Goal: Information Seeking & Learning: Check status

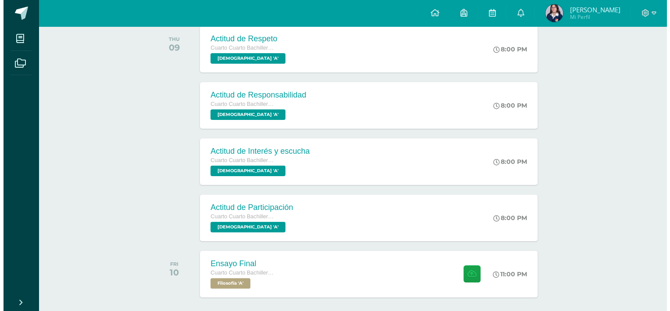
scroll to position [168, 0]
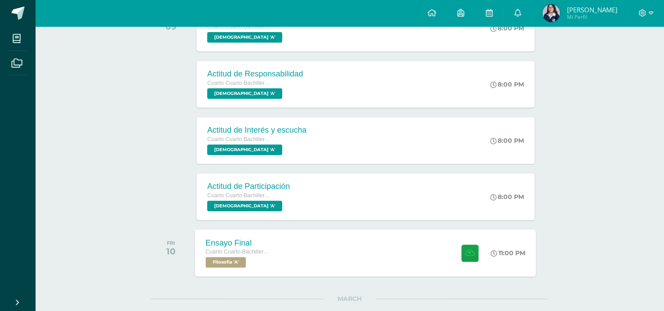
click at [239, 242] on div "Ensayo Final" at bounding box center [239, 242] width 67 height 9
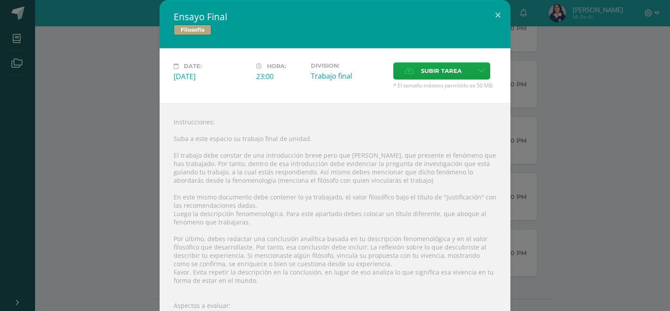
click at [242, 144] on div "Instrucciones: Suba a este espacio su trabajo final de unidad. El trabajo debe …" at bounding box center [335, 268] width 351 height 330
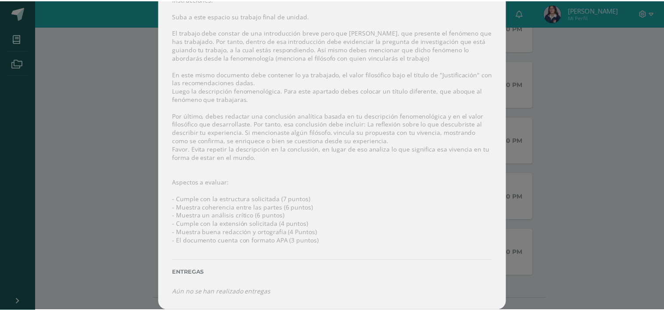
scroll to position [0, 0]
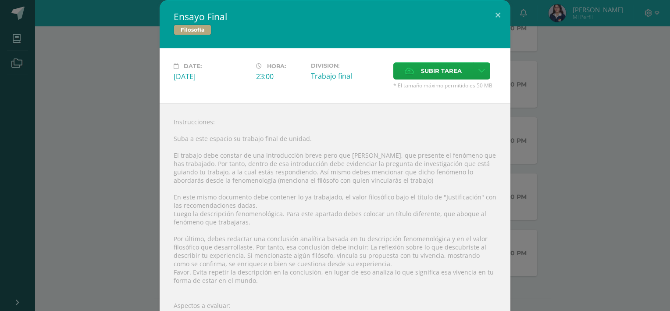
drag, startPoint x: 190, startPoint y: 21, endPoint x: 189, endPoint y: 28, distance: 7.0
click at [189, 28] on div "Ensayo Final Filosofía" at bounding box center [335, 24] width 351 height 48
click at [189, 28] on span "Filosofía" at bounding box center [193, 30] width 38 height 11
click at [21, 58] on div "Ensayo Final Filosofía Date: [DATE] Hora: 23:00 Division: Trabajo final" at bounding box center [335, 216] width 663 height 433
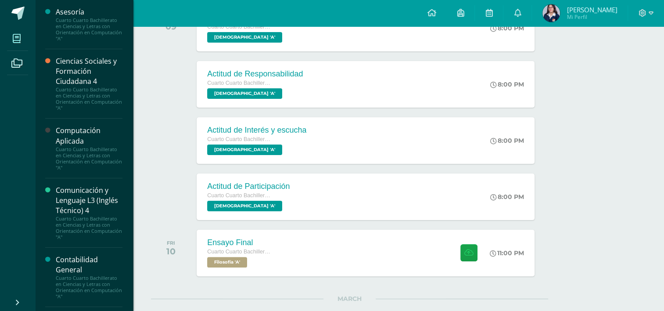
click at [14, 39] on icon at bounding box center [17, 38] width 8 height 9
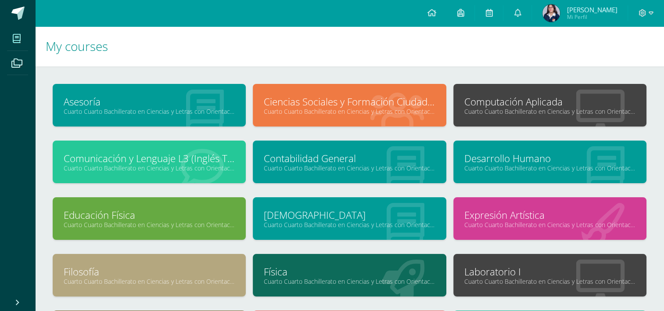
click at [588, 7] on span "[PERSON_NAME]" at bounding box center [591, 9] width 50 height 9
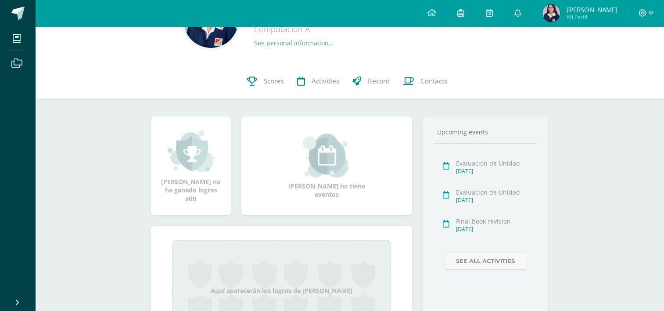
scroll to position [40, 0]
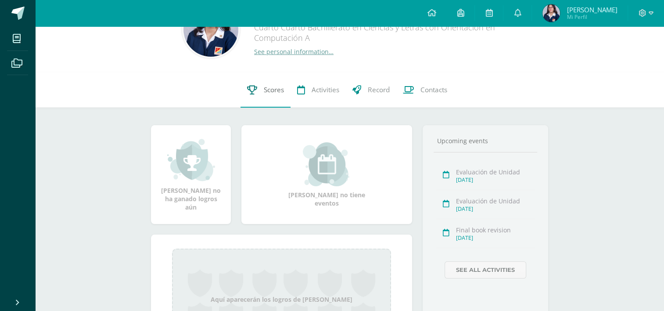
click at [276, 91] on span "Scores" at bounding box center [274, 89] width 20 height 9
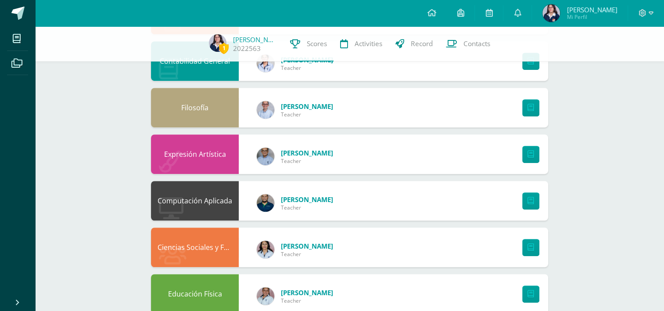
scroll to position [480, 0]
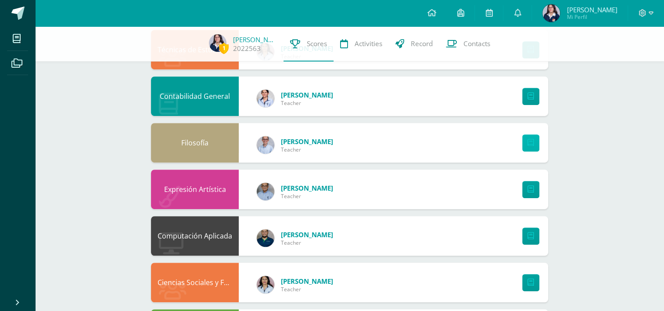
click at [530, 140] on icon at bounding box center [530, 142] width 7 height 7
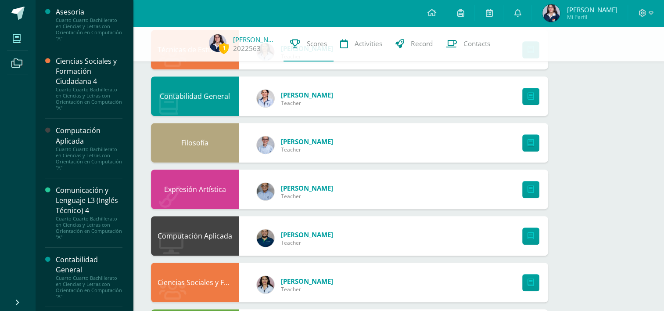
click at [18, 45] on span at bounding box center [17, 39] width 20 height 20
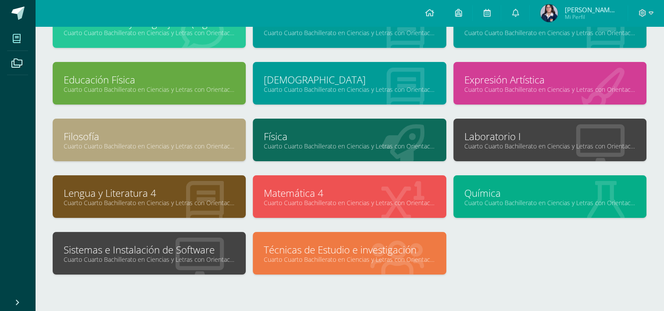
scroll to position [134, 0]
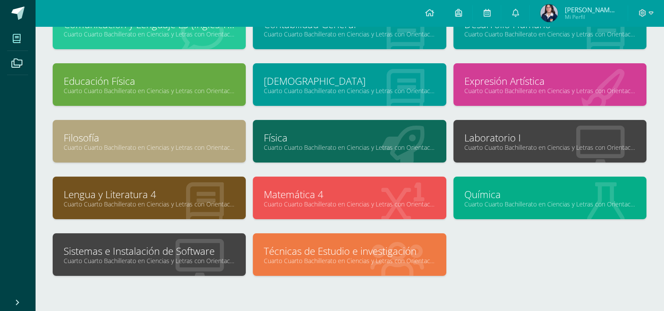
click at [202, 143] on link "Cuarto Cuarto Bachillerato en Ciencias y Letras con Orientación en Computación …" at bounding box center [149, 147] width 171 height 8
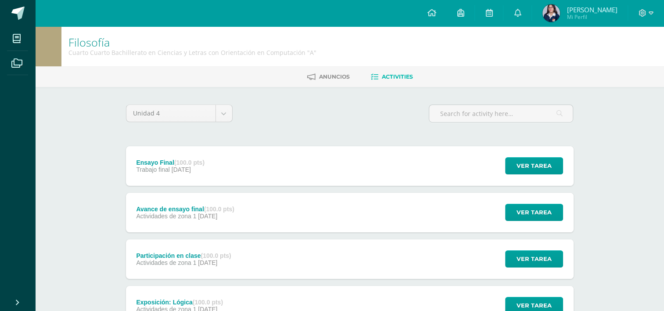
click at [194, 228] on div "Avance de ensayo final (100.0 pts) Actividades de zona 1 [DATE]" at bounding box center [185, 212] width 119 height 39
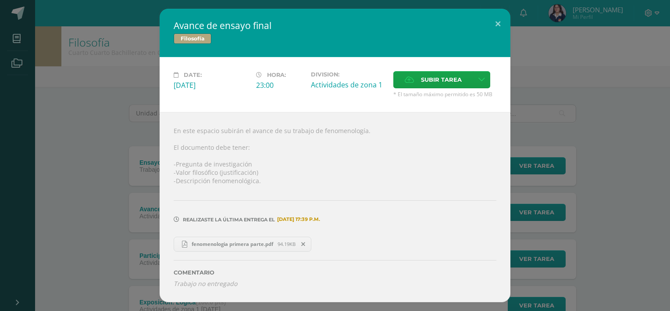
click at [230, 239] on link "fenomenologia primera parte.pdf 94.19KB" at bounding box center [243, 243] width 138 height 15
click at [107, 133] on div "Avance de ensayo final Filosofía Date: [DATE] Hora: 23:00 Division: Subir tarea…" at bounding box center [335, 155] width 663 height 293
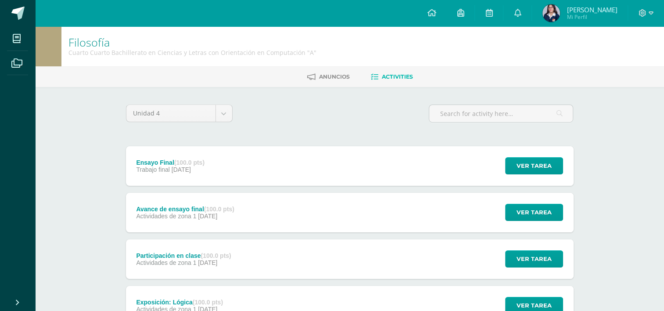
click at [213, 158] on div "Ensayo Final (100.0 pts) Trabajo final [DATE]" at bounding box center [170, 165] width 89 height 39
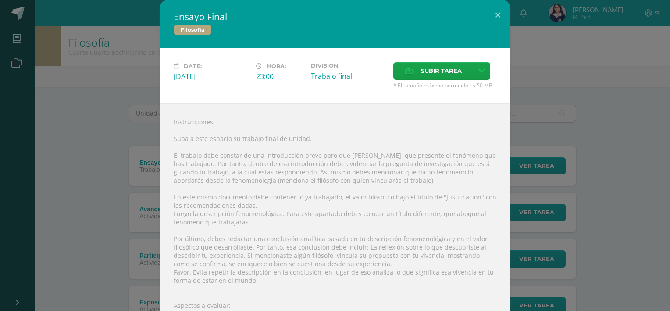
click at [307, 121] on div "Instrucciones: Suba a este espacio su trabajo final de unidad. El trabajo debe …" at bounding box center [335, 268] width 351 height 330
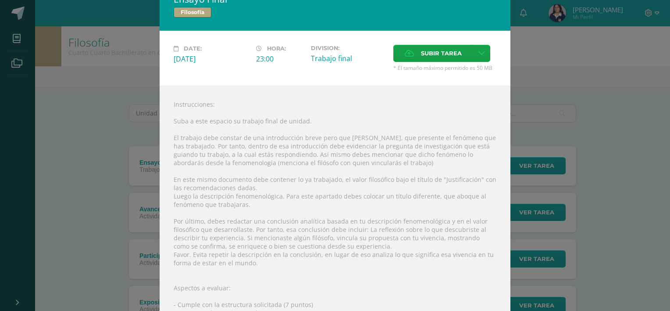
scroll to position [35, 0]
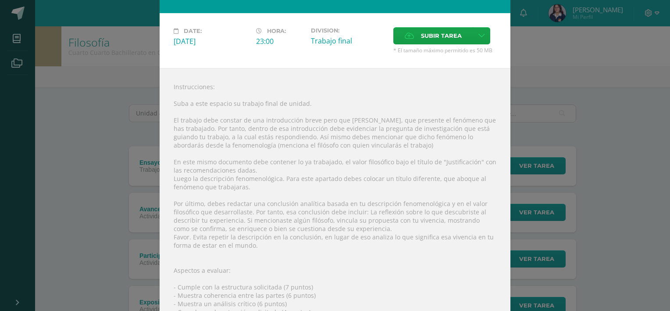
click at [249, 116] on div "Instrucciones: Suba a este espacio su trabajo final de unidad. El trabajo debe …" at bounding box center [335, 233] width 351 height 330
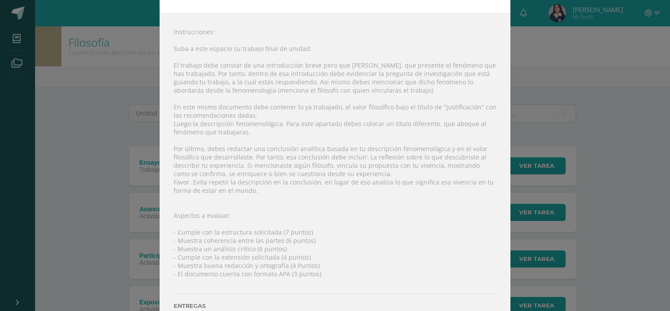
scroll to position [72, 0]
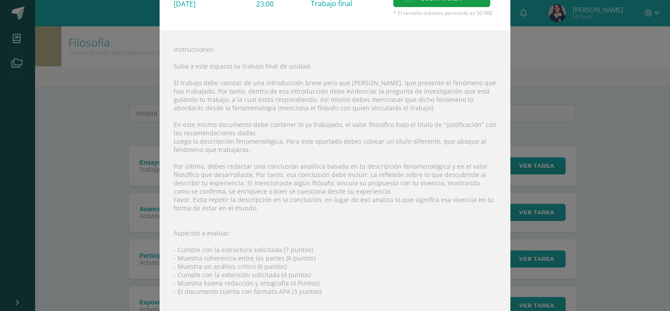
click at [377, 150] on div "Instrucciones: Suba a este espacio su trabajo final de unidad. El trabajo debe …" at bounding box center [335, 196] width 351 height 330
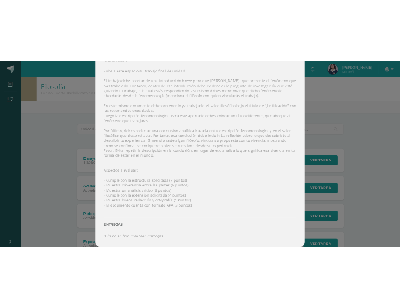
scroll to position [125, 0]
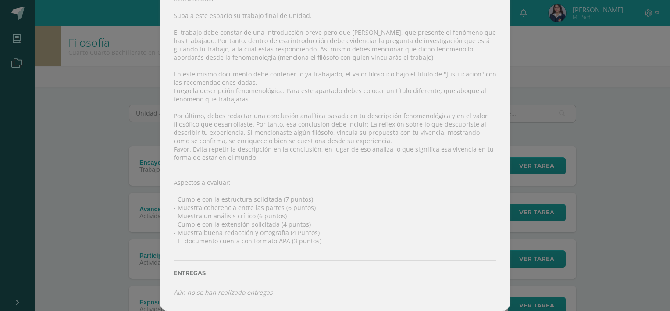
click at [183, 195] on div "Instrucciones: Suba a este espacio su trabajo final de unidad. El trabajo debe …" at bounding box center [335, 145] width 351 height 330
click at [145, 193] on div "Ensayo Final Filosofía Date: [DATE] Hora: 23:00 Division: Trabajo final" at bounding box center [335, 93] width 663 height 433
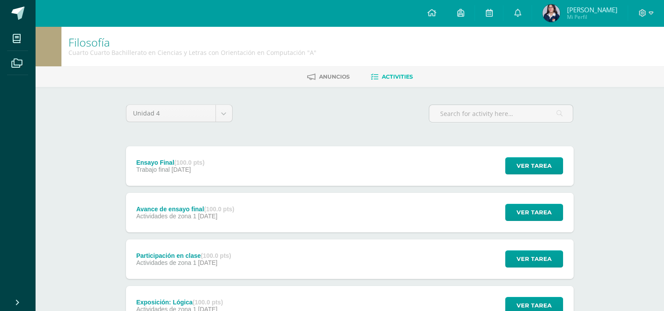
click at [147, 208] on div "Avance de ensayo final (100.0 pts)" at bounding box center [185, 208] width 98 height 7
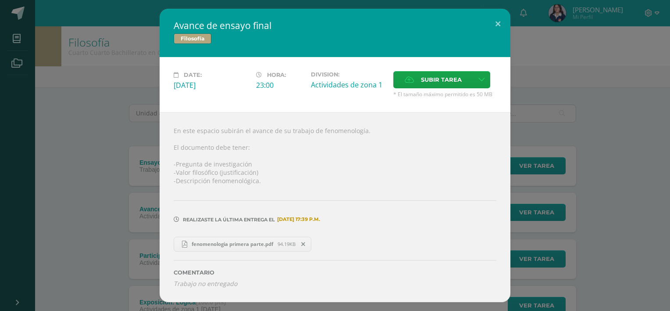
click at [212, 235] on div "fenomenologia primera parte.pdf 94.19KB" at bounding box center [335, 242] width 323 height 17
click at [194, 241] on span "fenomenologia primera parte.pdf" at bounding box center [232, 243] width 90 height 7
